Goal: Task Accomplishment & Management: Manage account settings

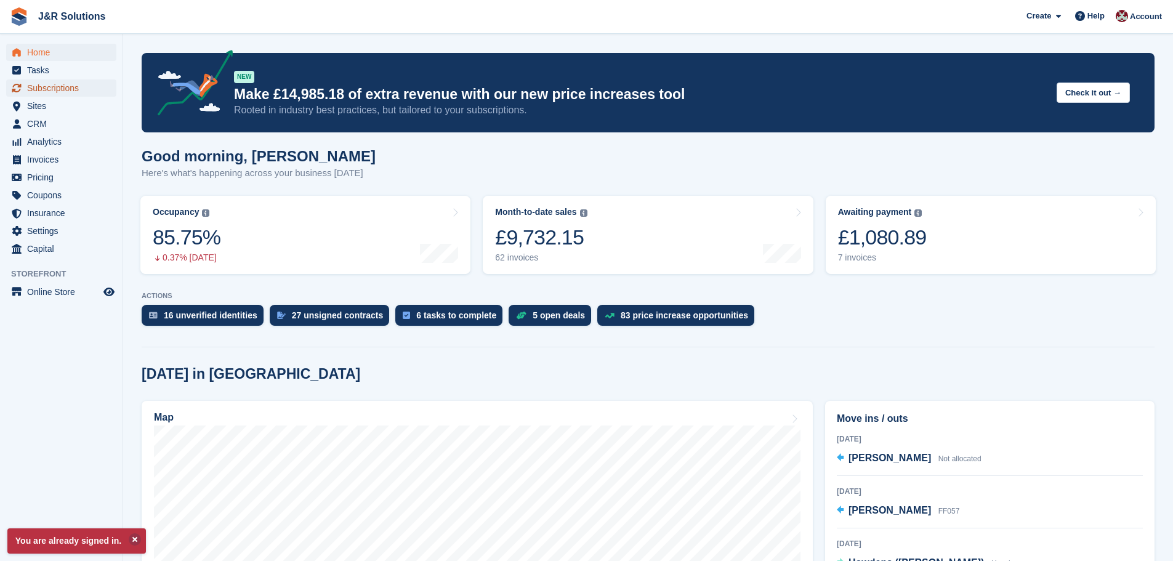
click at [44, 86] on span "Subscriptions" at bounding box center [64, 87] width 74 height 17
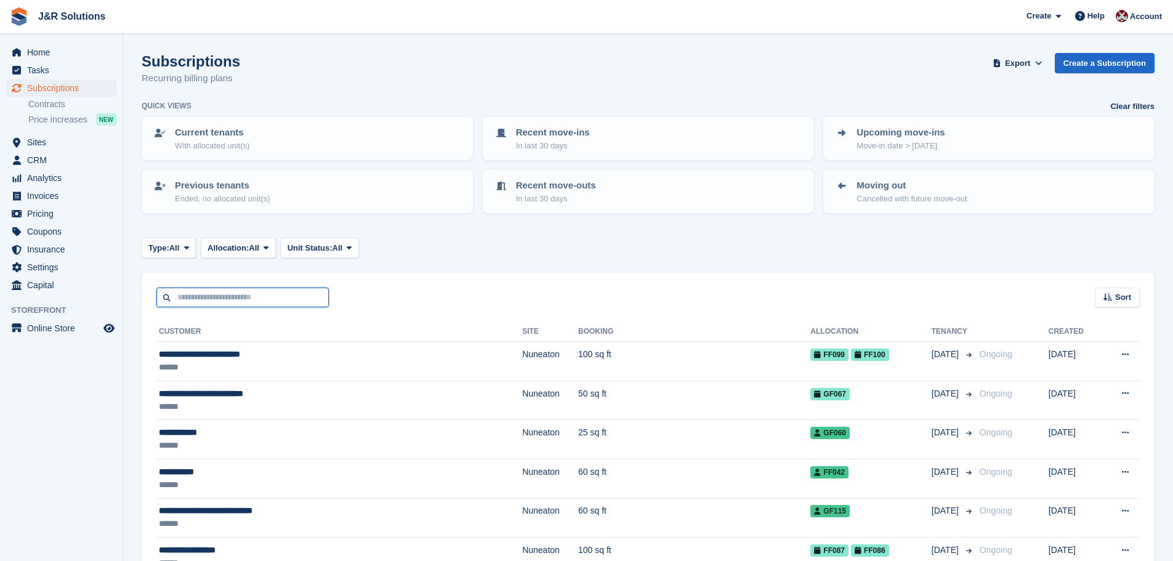
click at [218, 294] on input "text" at bounding box center [242, 298] width 172 height 20
type input "******"
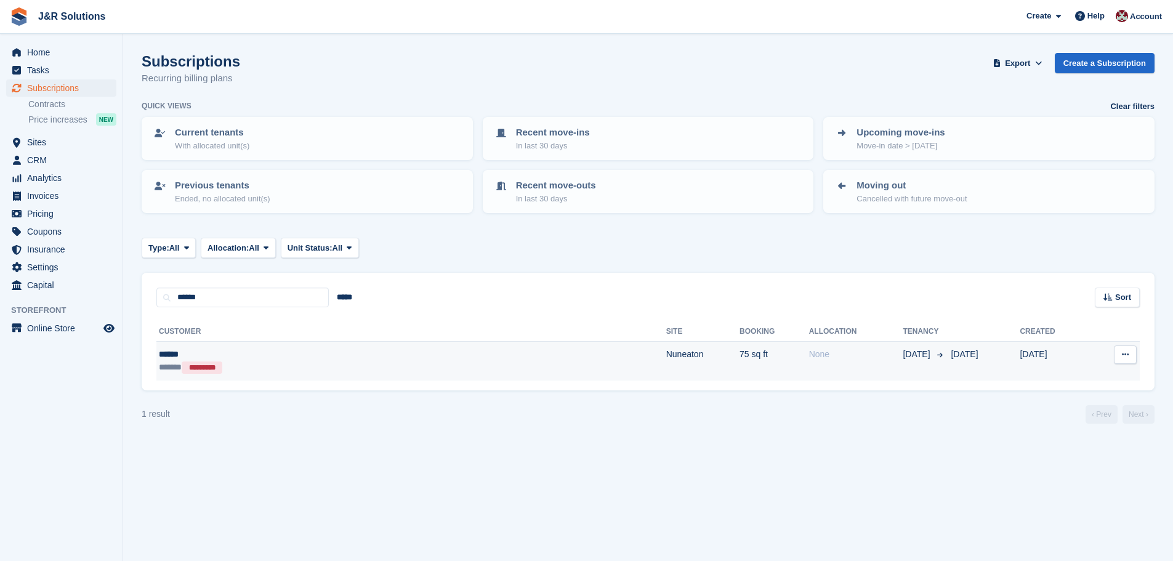
click at [666, 349] on td "Nuneaton" at bounding box center [702, 361] width 73 height 39
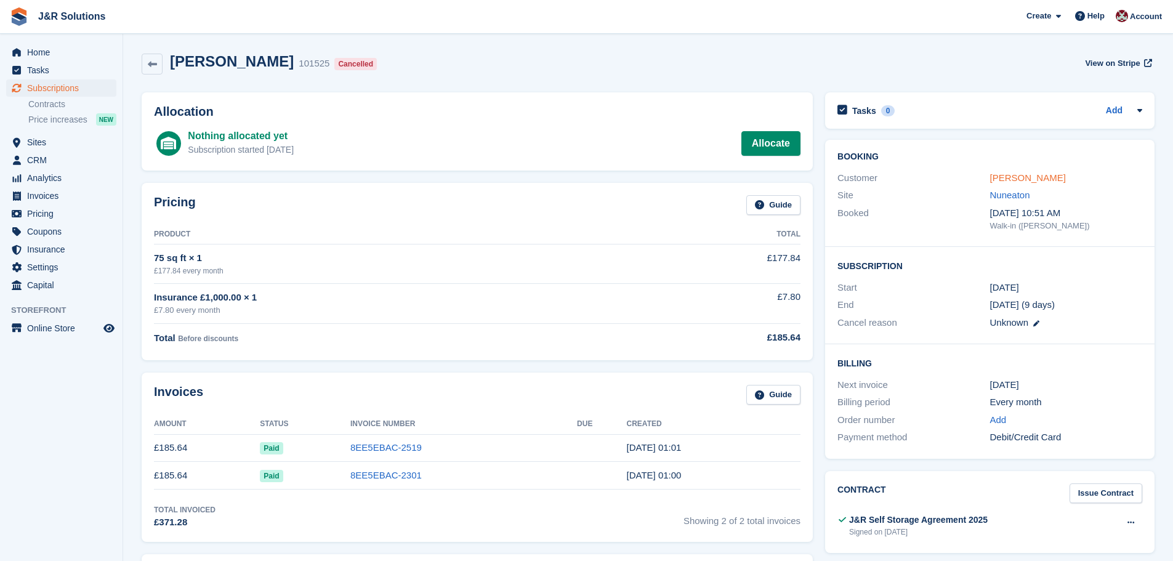
click at [1010, 176] on link "Amelia" at bounding box center [1028, 177] width 76 height 10
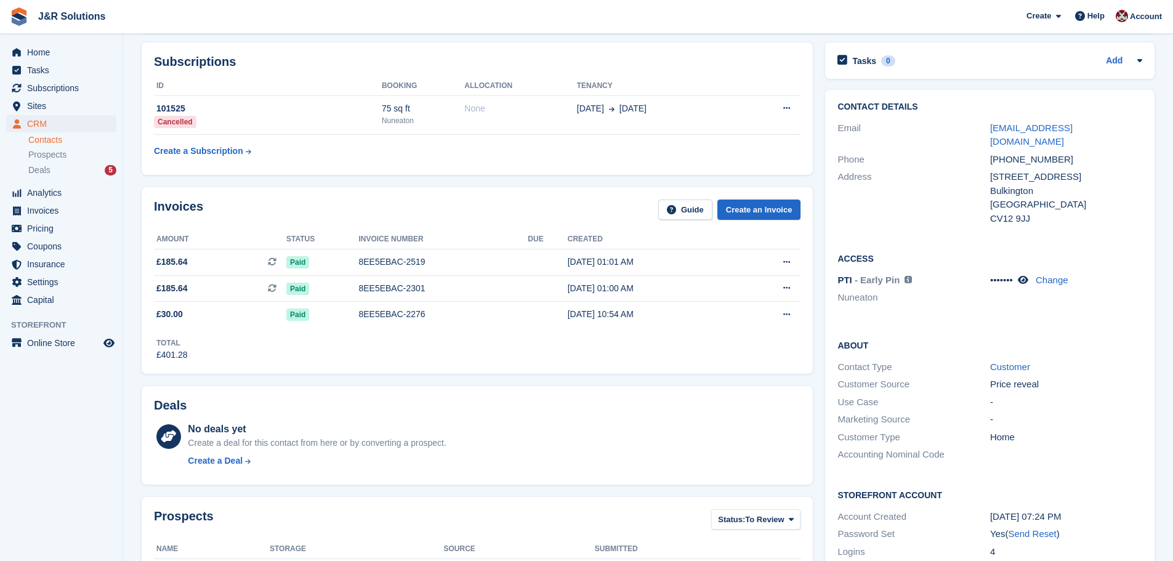
scroll to position [123, 0]
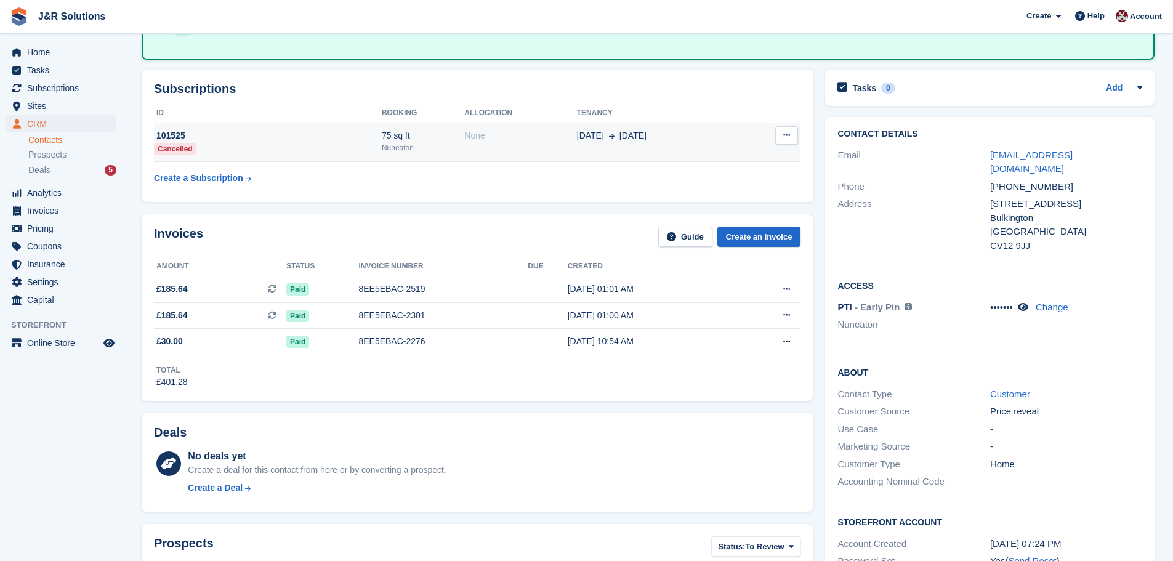
click at [496, 148] on td "None" at bounding box center [520, 142] width 112 height 39
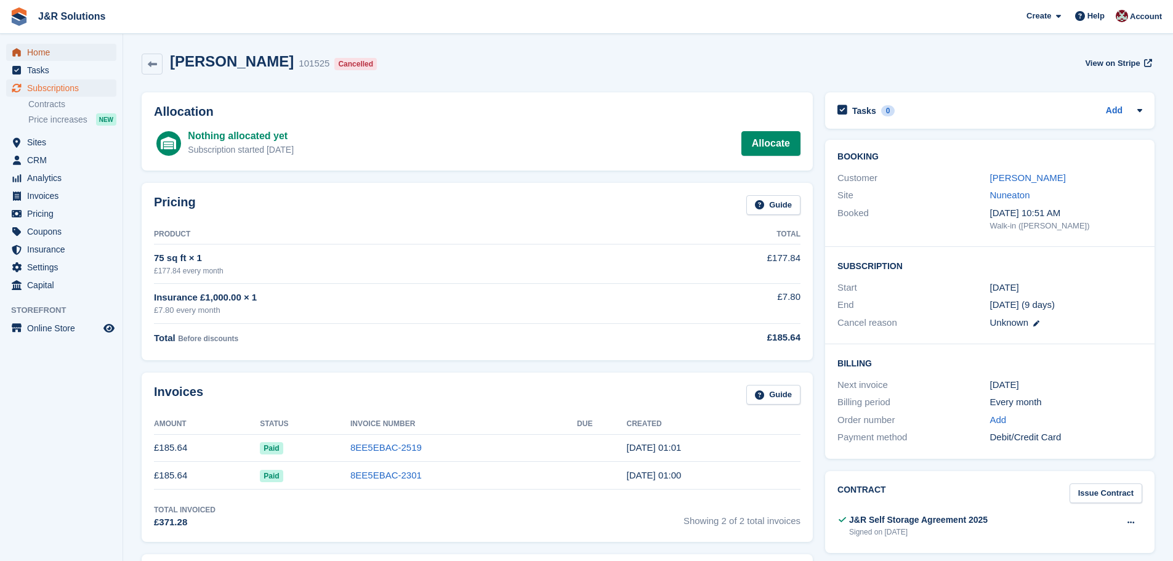
click at [52, 50] on span "Home" at bounding box center [64, 52] width 74 height 17
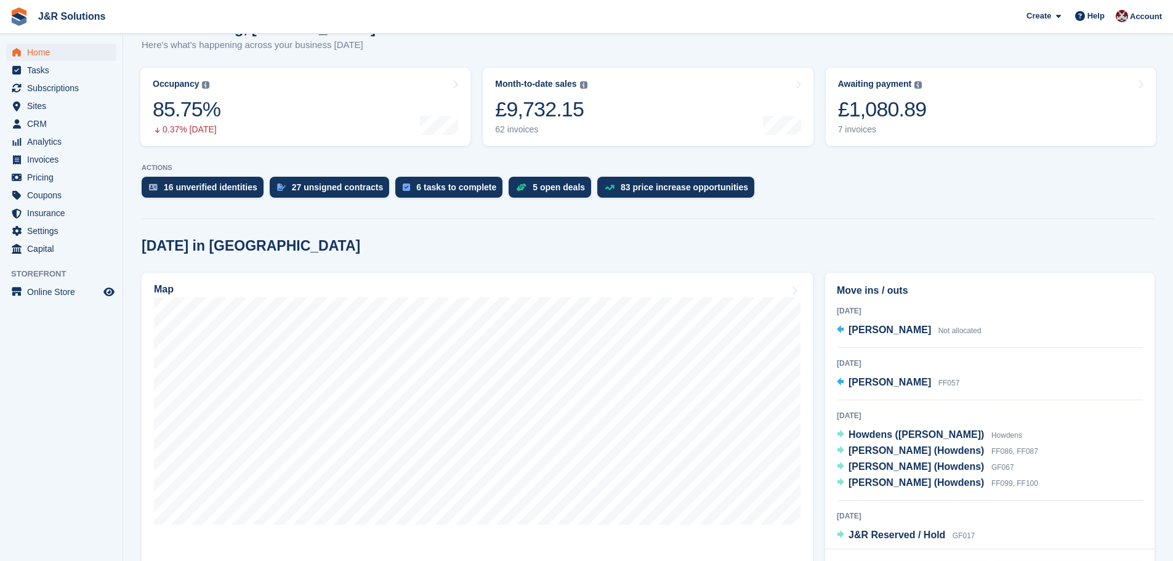
scroll to position [185, 0]
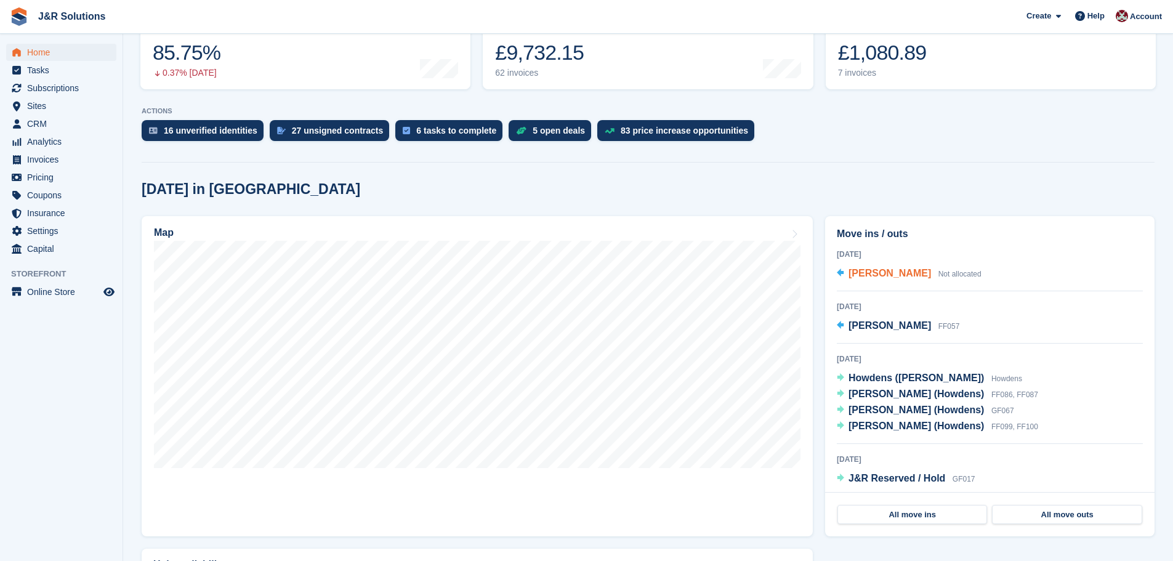
click at [872, 275] on span "Amelia" at bounding box center [890, 273] width 83 height 10
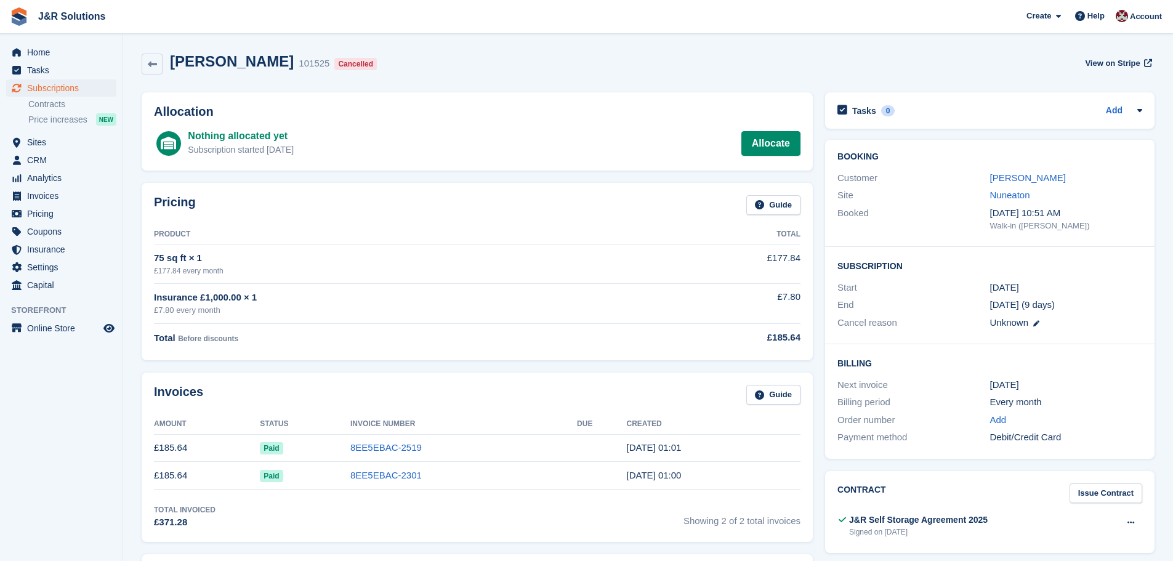
scroll to position [62, 0]
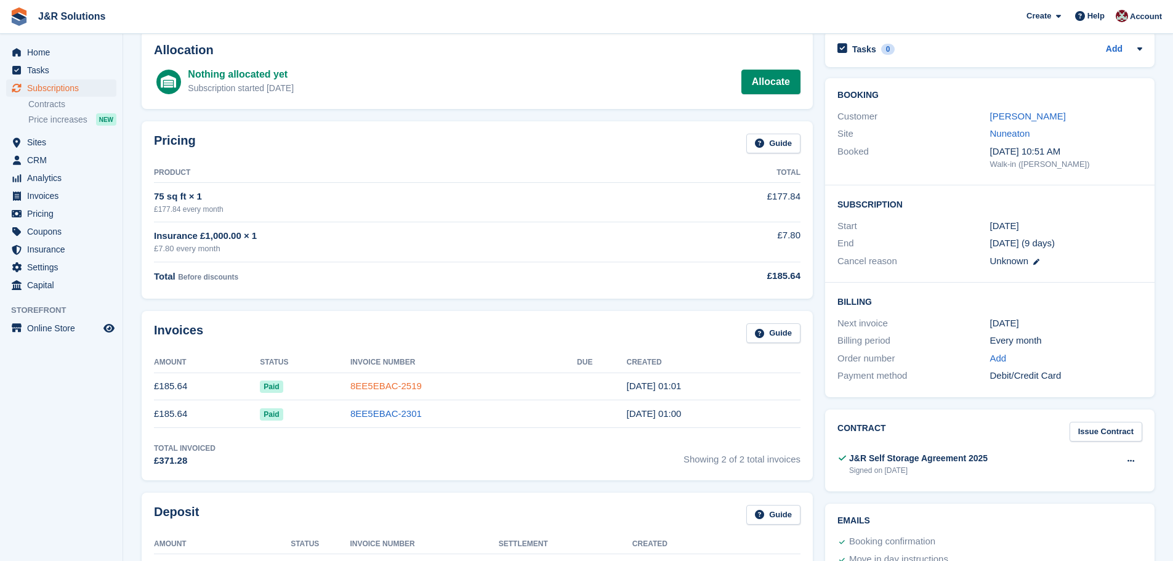
click at [366, 382] on link "8EE5EBAC-2519" at bounding box center [385, 386] width 71 height 10
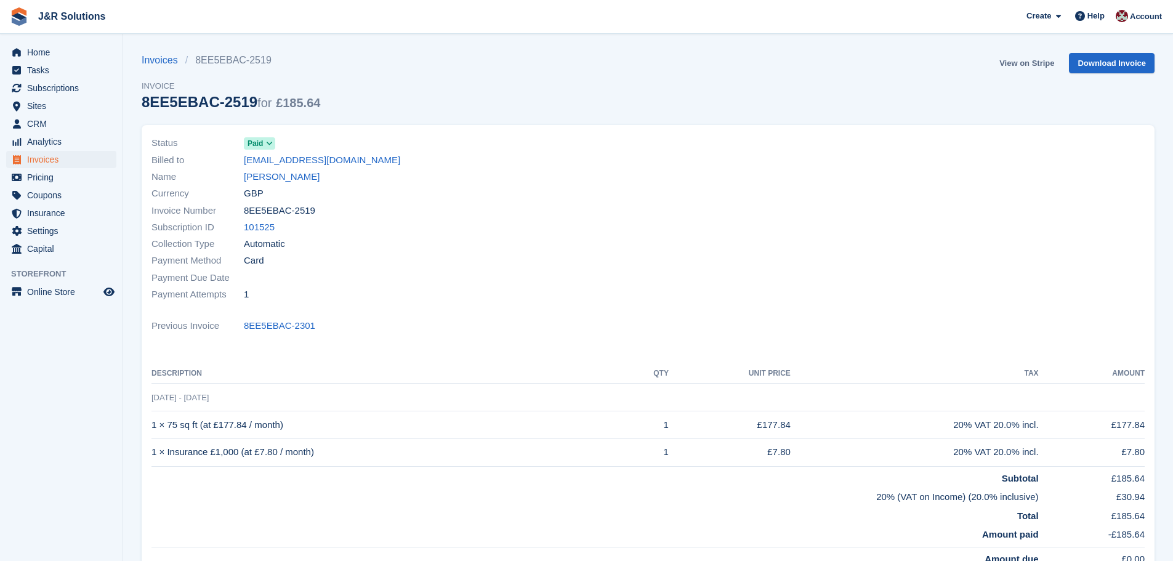
click at [1035, 60] on link "View on Stripe" at bounding box center [1027, 63] width 65 height 20
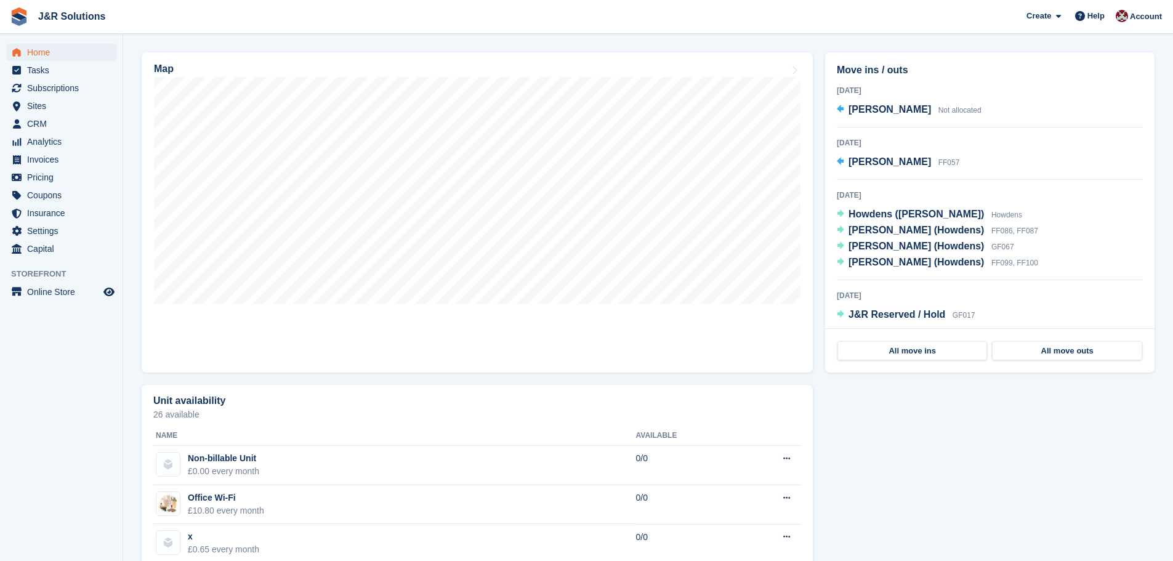
scroll to position [370, 0]
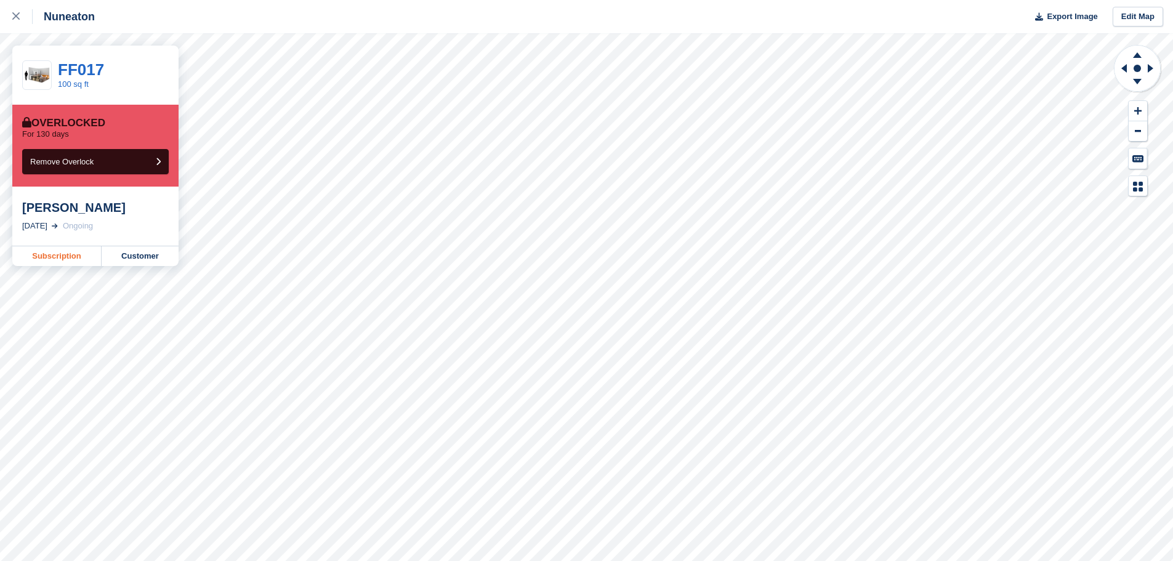
click at [49, 261] on link "Subscription" at bounding box center [56, 256] width 89 height 20
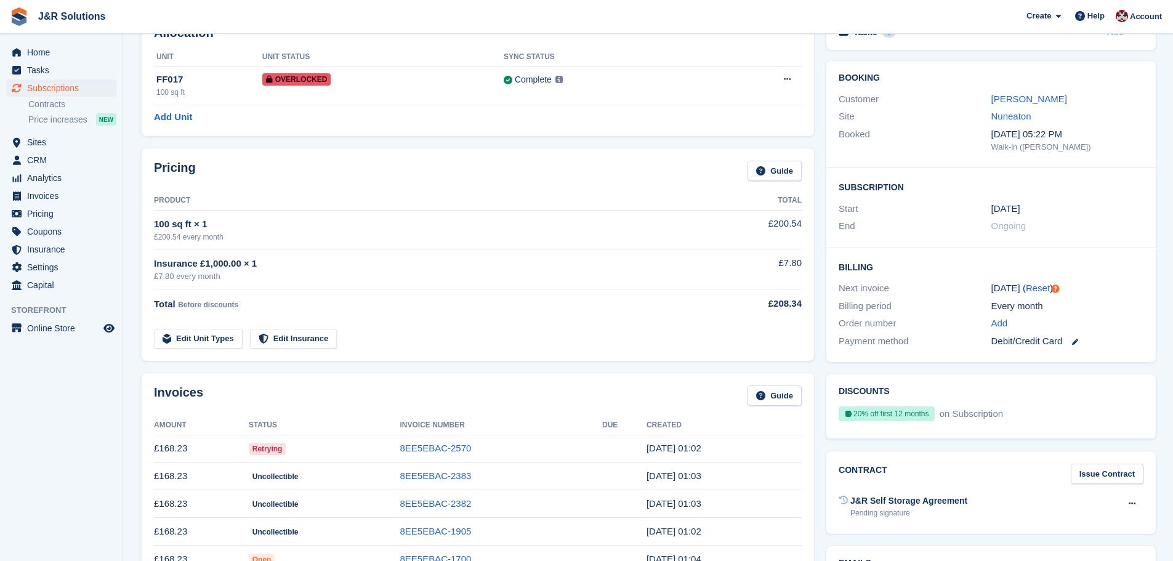
scroll to position [62, 0]
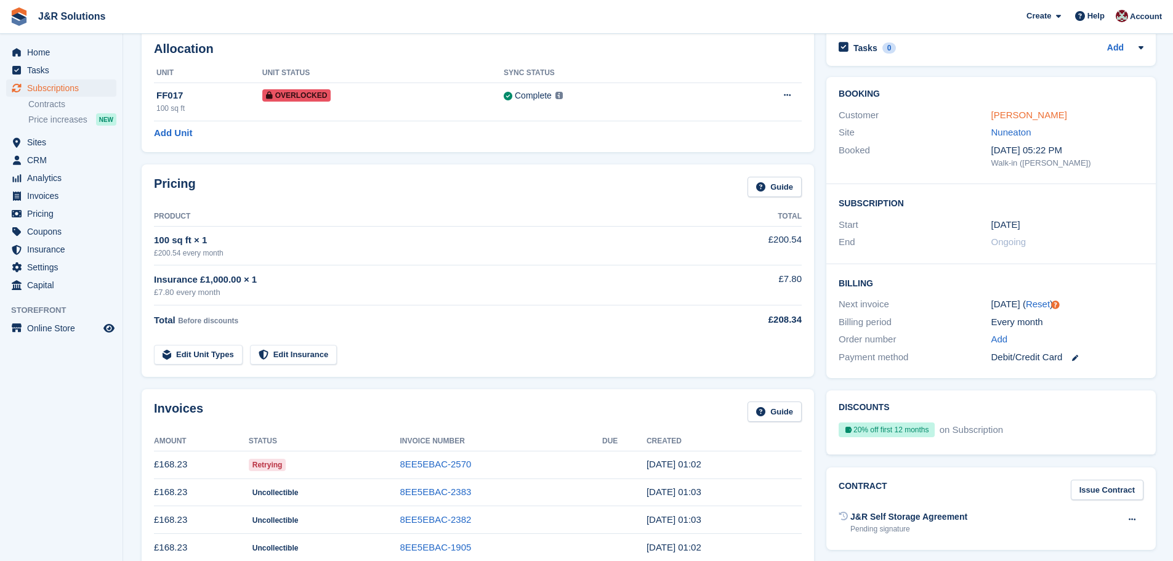
click at [1027, 111] on link "[PERSON_NAME]" at bounding box center [1030, 115] width 76 height 10
